Goal: Book appointment/travel/reservation

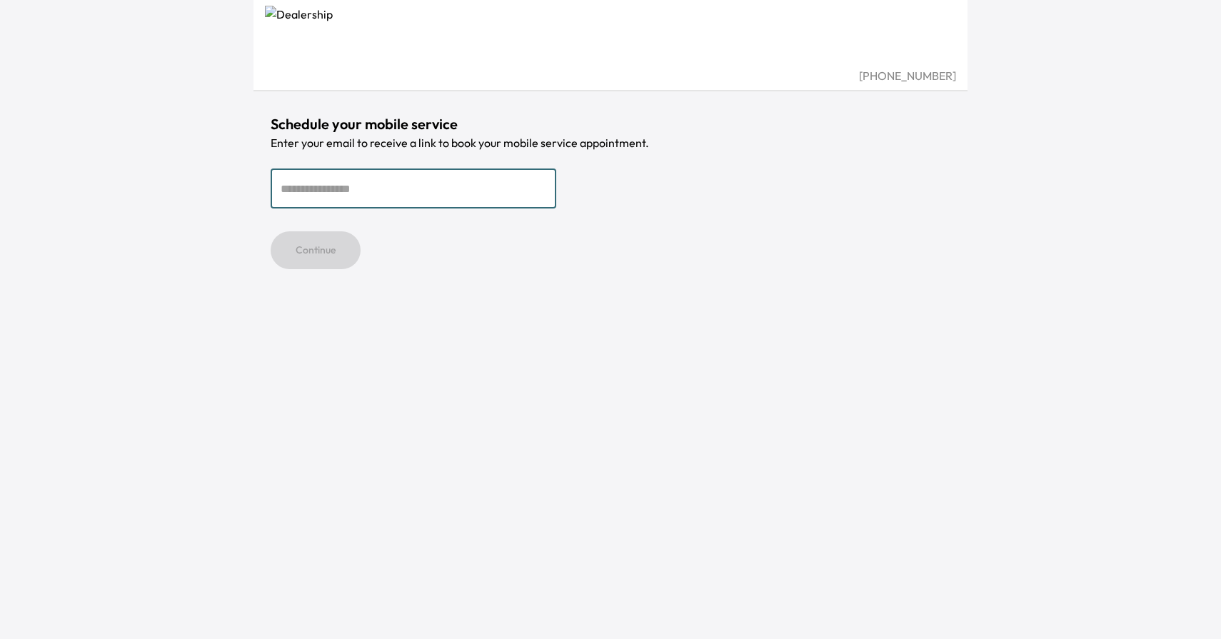
click at [311, 191] on input "email" at bounding box center [414, 188] width 286 height 40
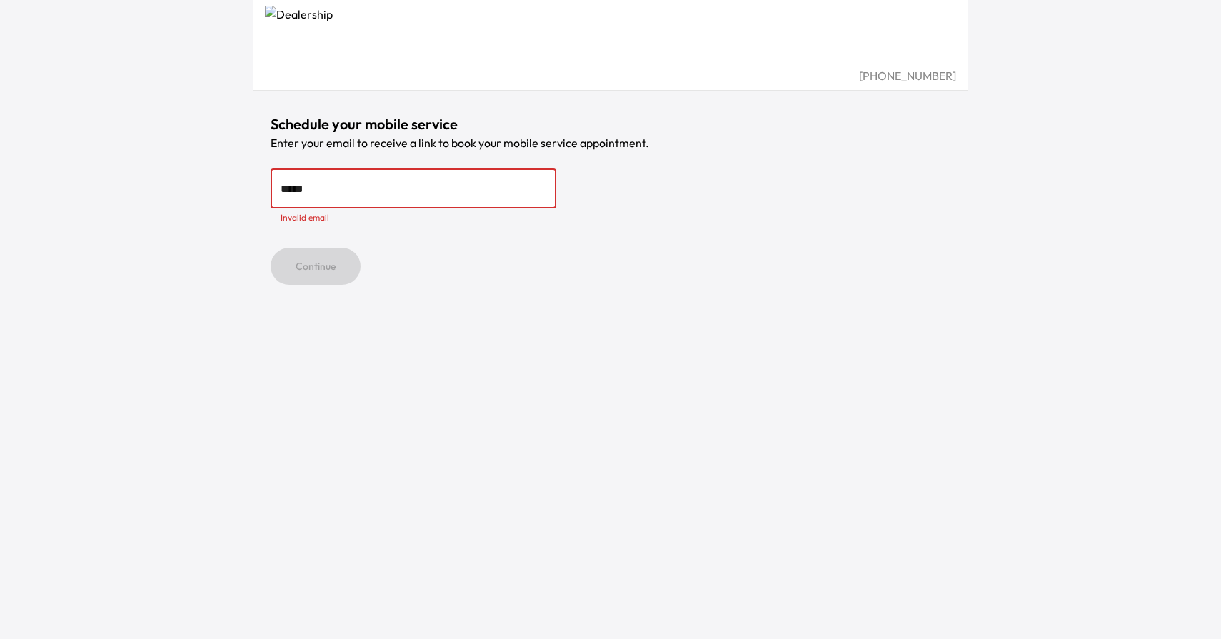
type input "**********"
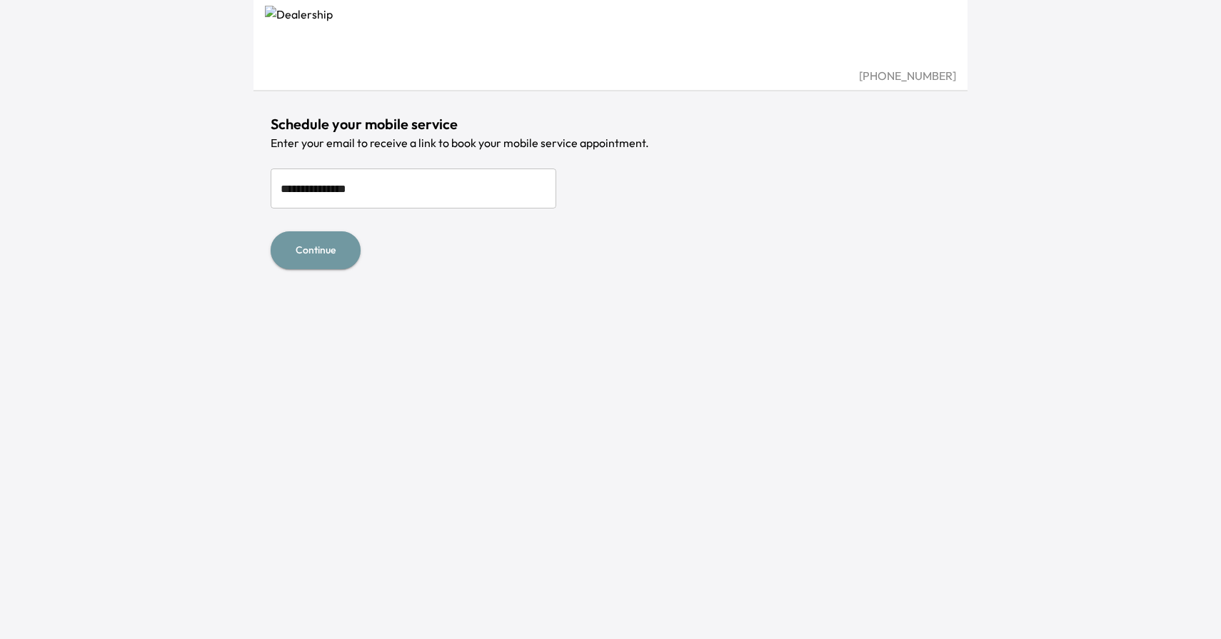
click at [286, 262] on button "Continue" at bounding box center [316, 250] width 90 height 38
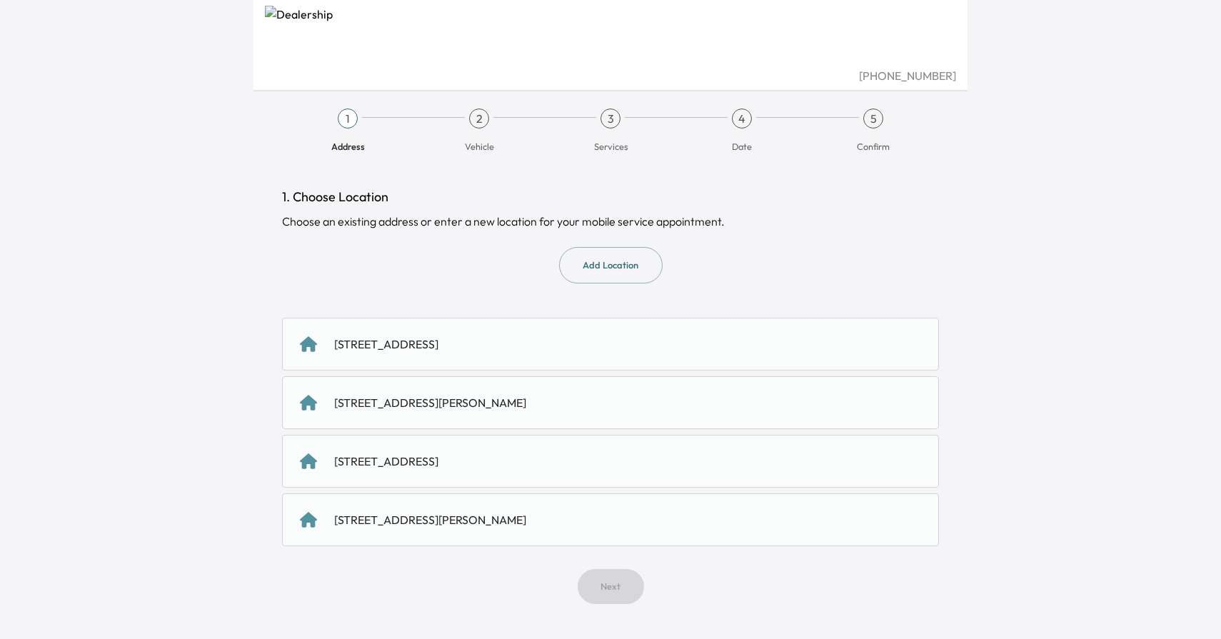
click at [572, 509] on div "[STREET_ADDRESS][PERSON_NAME]" at bounding box center [610, 519] width 657 height 53
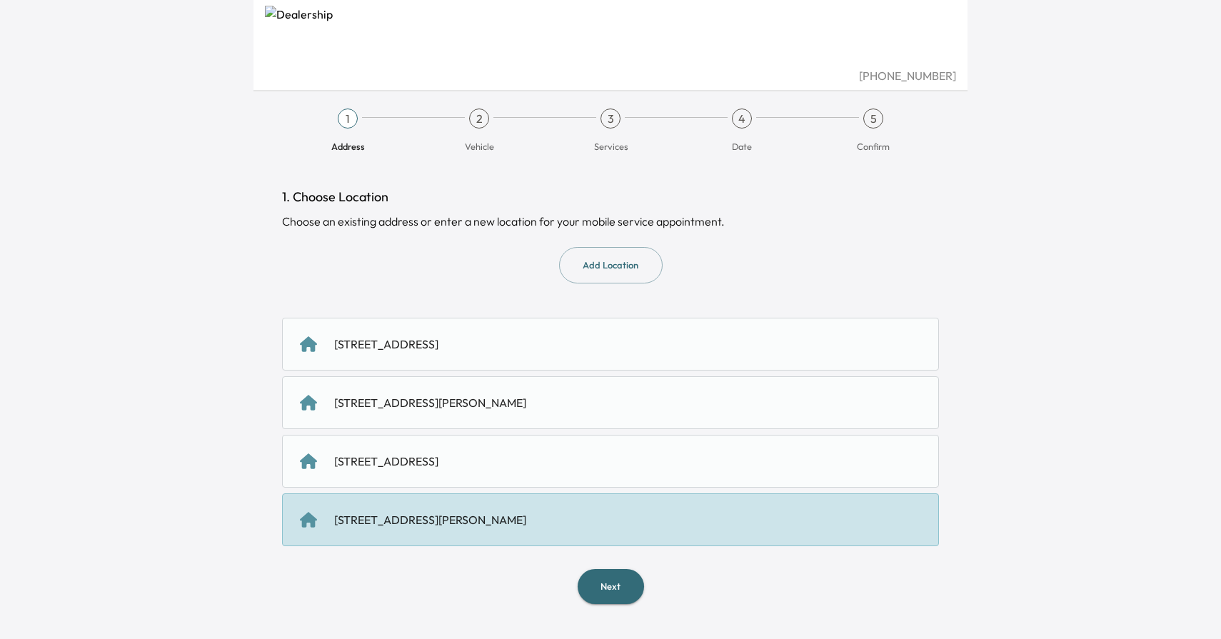
click at [610, 605] on div "1. Choose Location Choose an existing address or enter a new location for your …" at bounding box center [611, 395] width 680 height 463
click at [605, 587] on button "Next" at bounding box center [610, 586] width 66 height 35
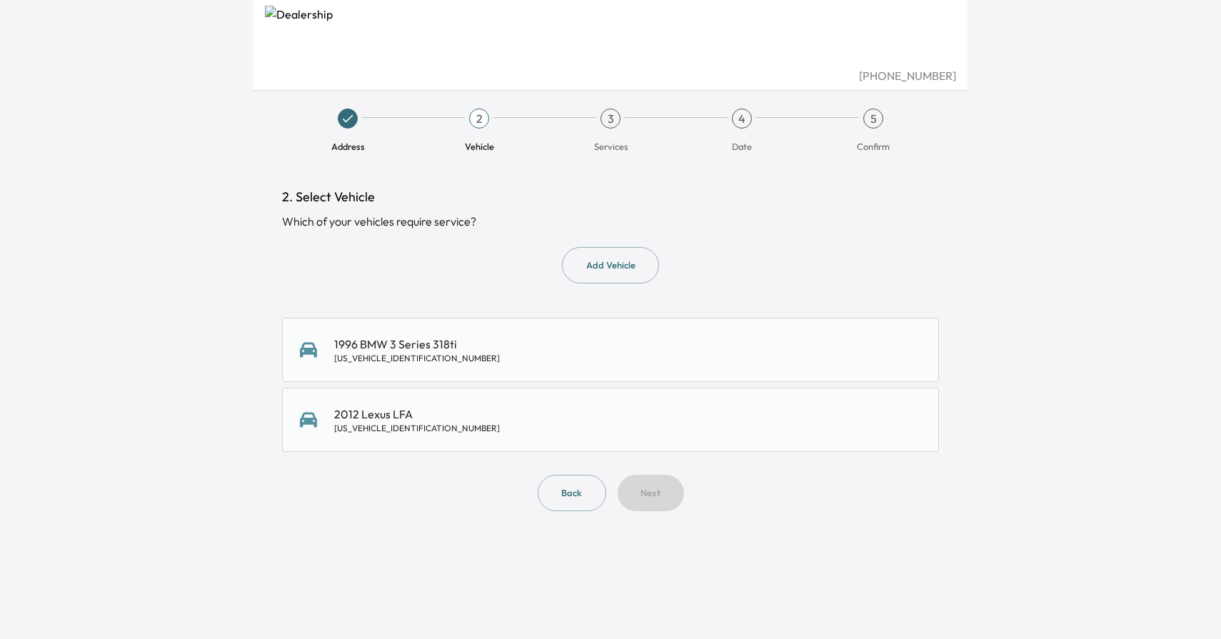
click at [448, 349] on div "1996 BMW 3 Series 318ti [US_VEHICLE_IDENTIFICATION_NUMBER]" at bounding box center [417, 349] width 166 height 29
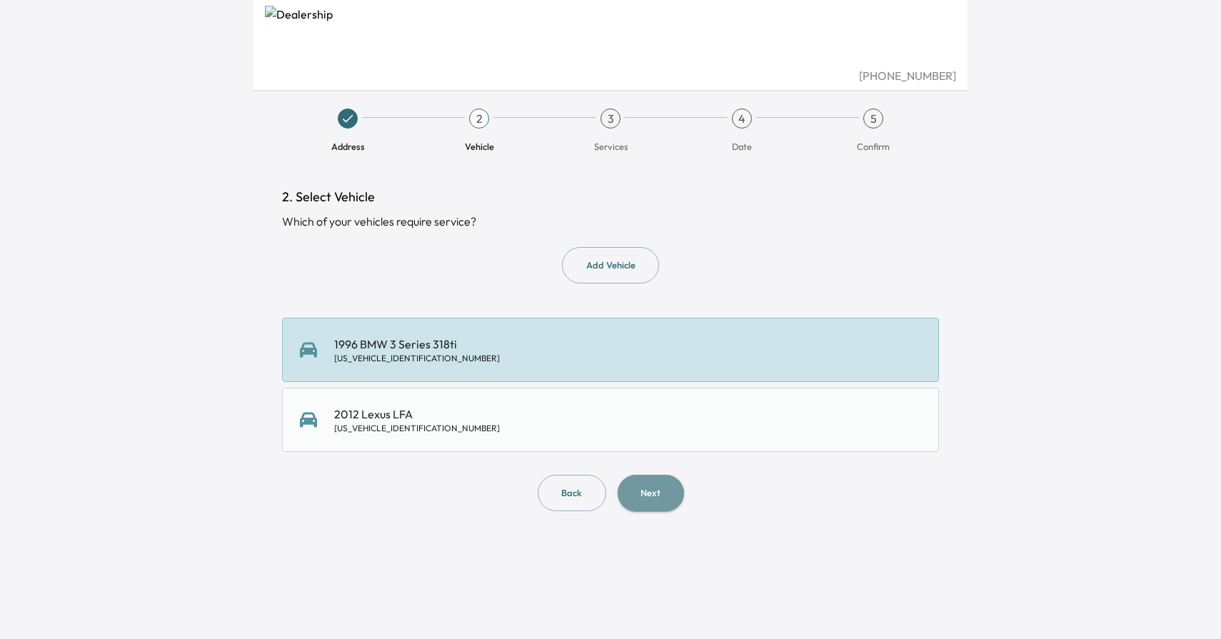
click at [642, 491] on button "Next" at bounding box center [650, 493] width 66 height 36
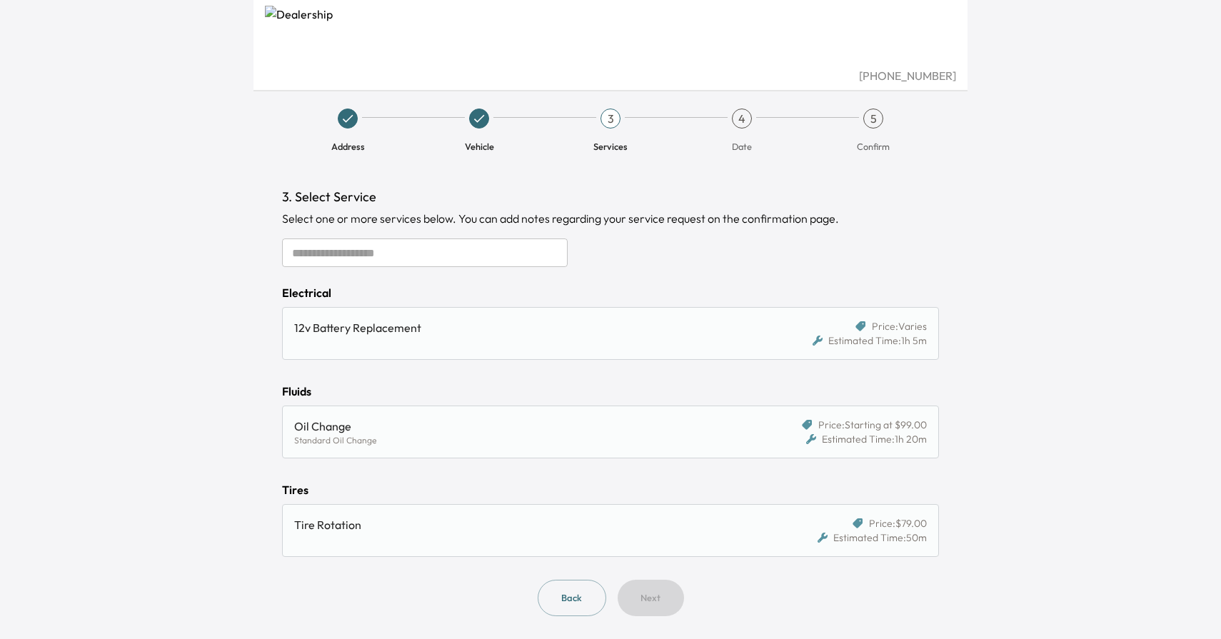
click at [519, 328] on div "12v Battery Replacement" at bounding box center [525, 327] width 463 height 17
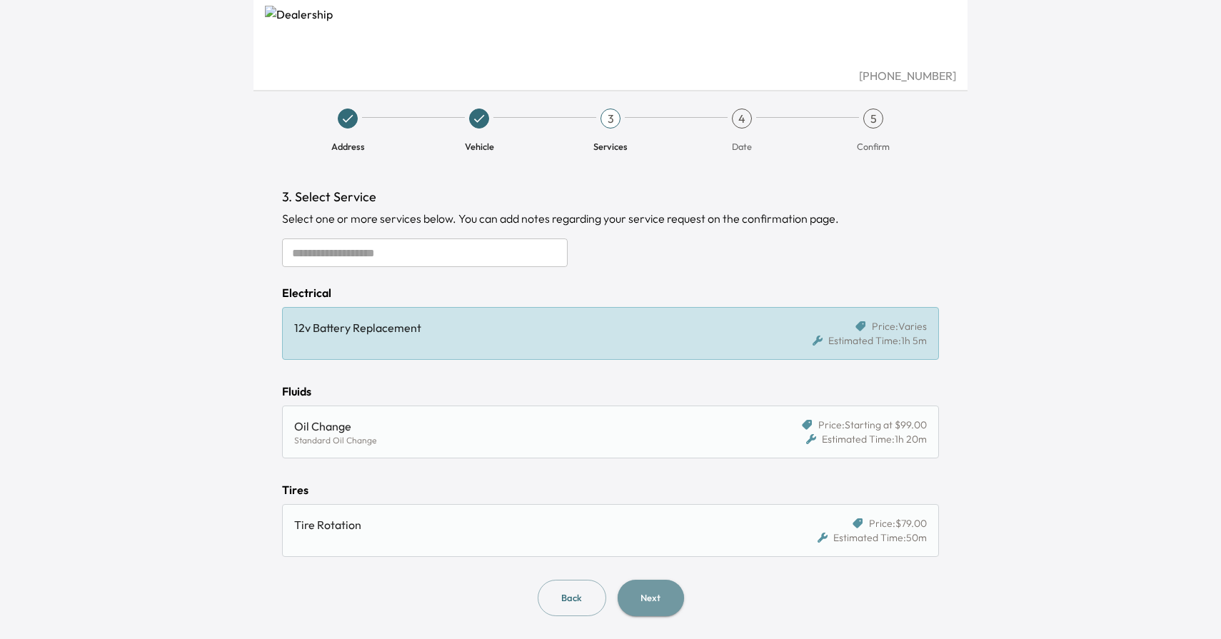
click at [645, 593] on button "Next" at bounding box center [650, 598] width 66 height 36
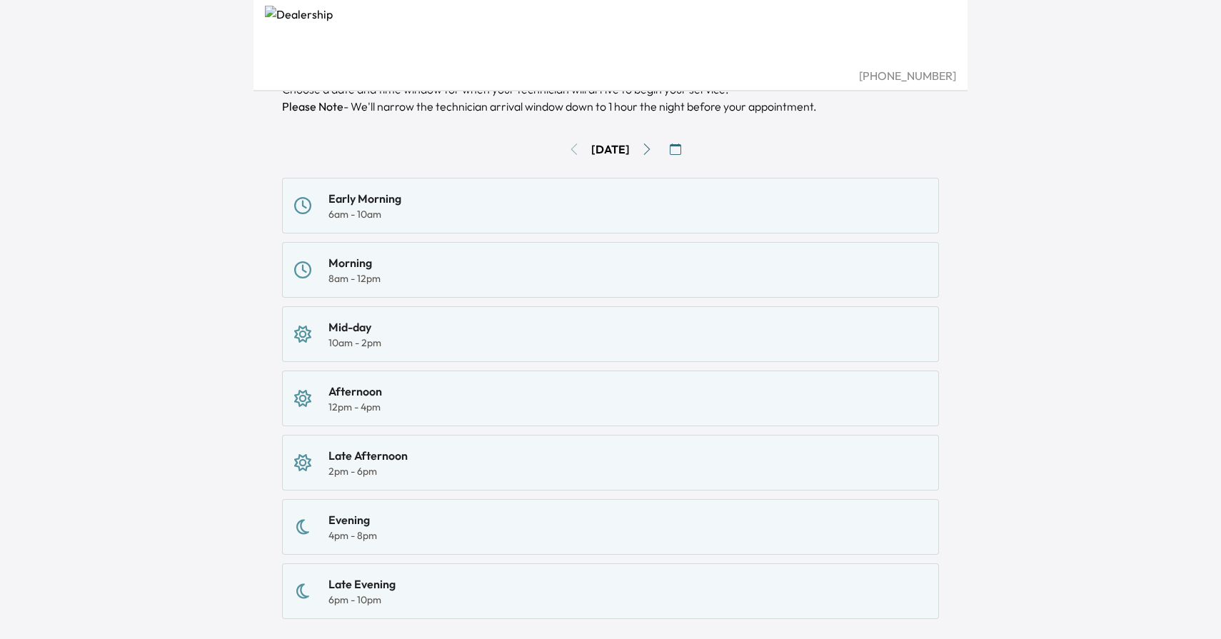
scroll to position [130, 0]
click at [534, 337] on div "Mid-day 10am - 2pm" at bounding box center [610, 333] width 632 height 31
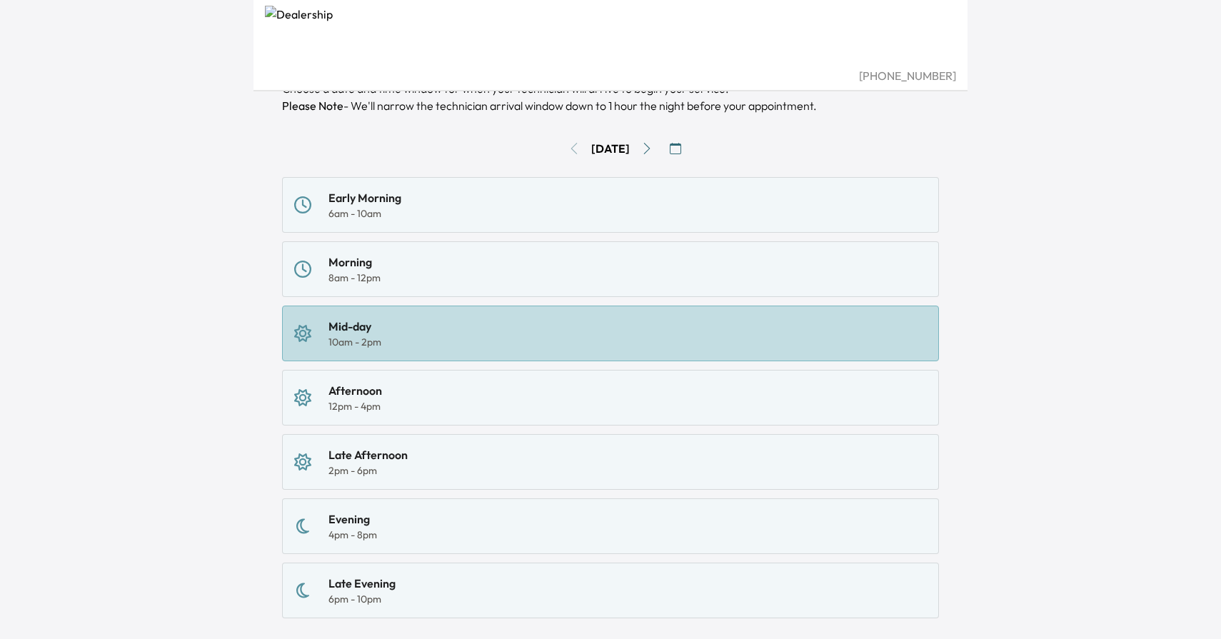
scroll to position [231, 0]
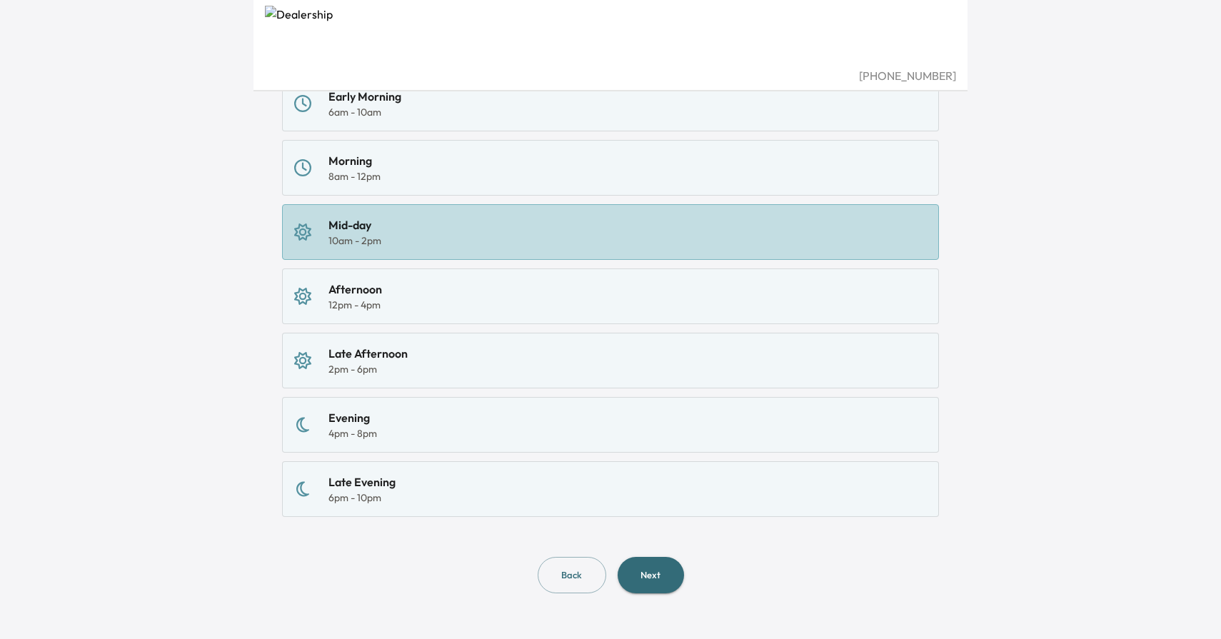
click at [662, 572] on button "Next" at bounding box center [650, 575] width 66 height 36
